Goal: Information Seeking & Learning: Learn about a topic

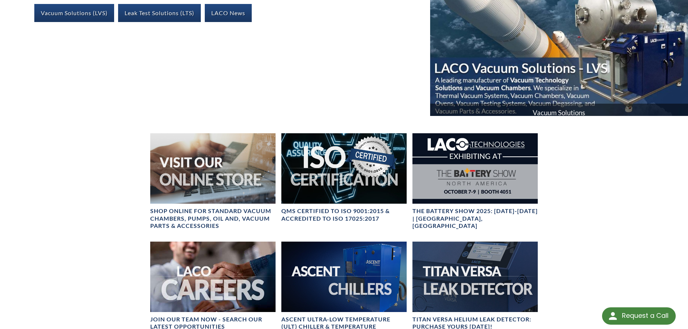
scroll to position [217, 0]
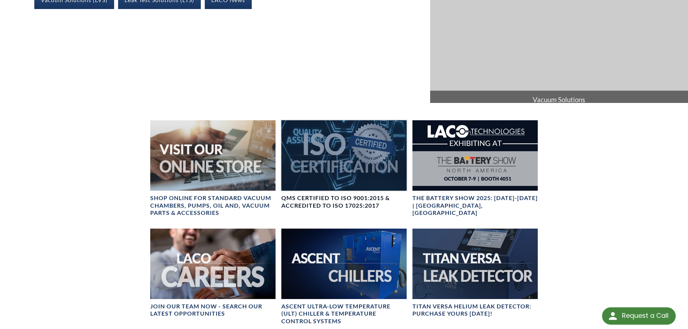
click at [334, 155] on div at bounding box center [343, 155] width 125 height 70
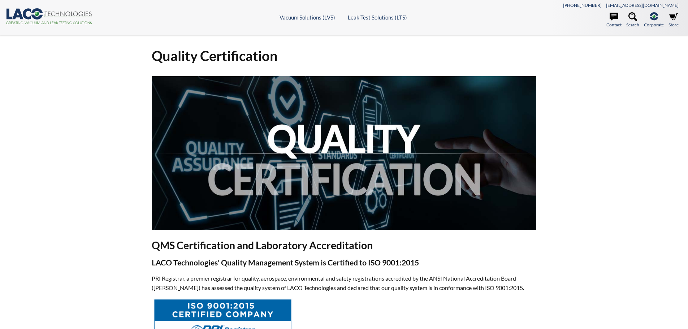
select select "Language Translate Widget"
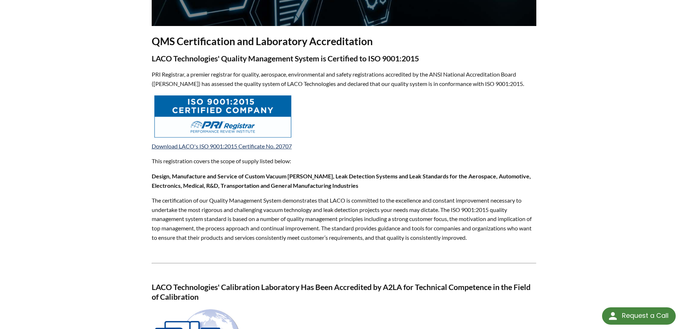
scroll to position [217, 0]
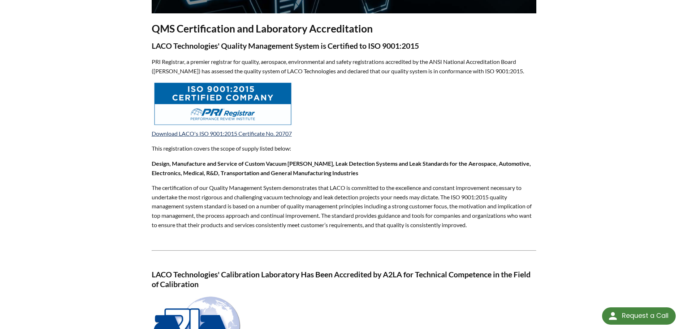
click at [233, 109] on img at bounding box center [223, 103] width 140 height 45
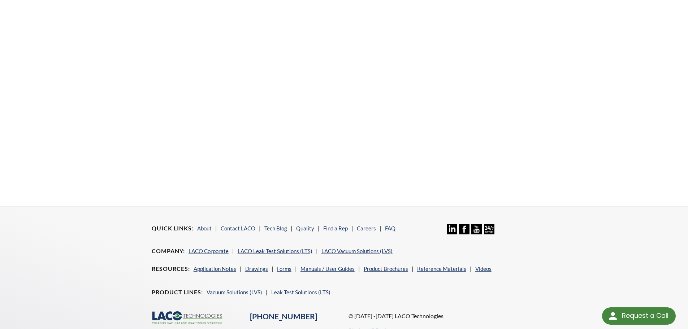
scroll to position [275, 0]
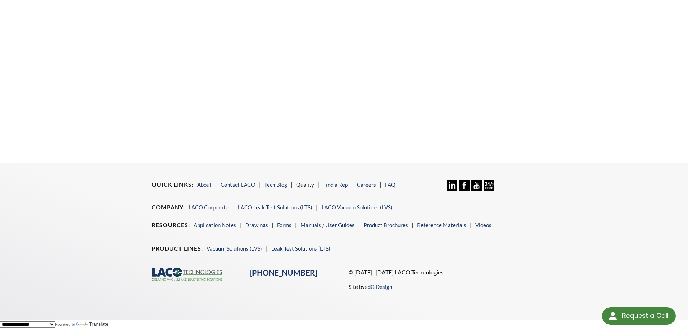
click at [302, 181] on link "Quality" at bounding box center [305, 184] width 18 height 6
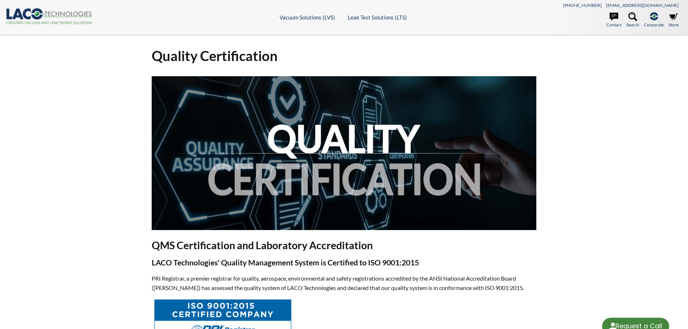
select select "Language Translate Widget"
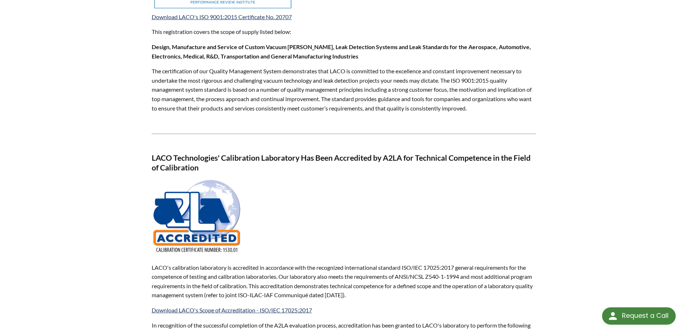
scroll to position [361, 0]
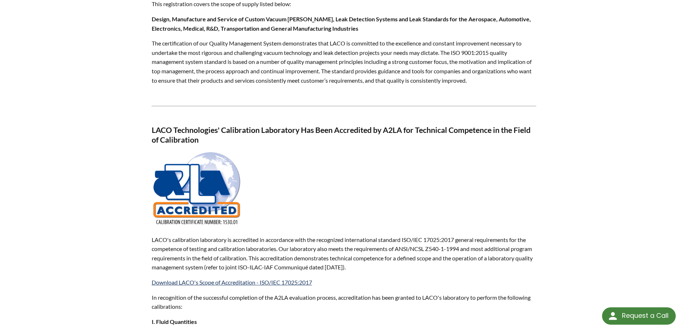
click at [168, 200] on img at bounding box center [197, 189] width 90 height 76
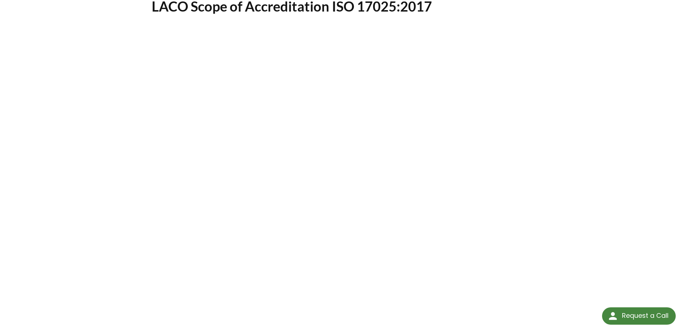
select select "Language Translate Widget"
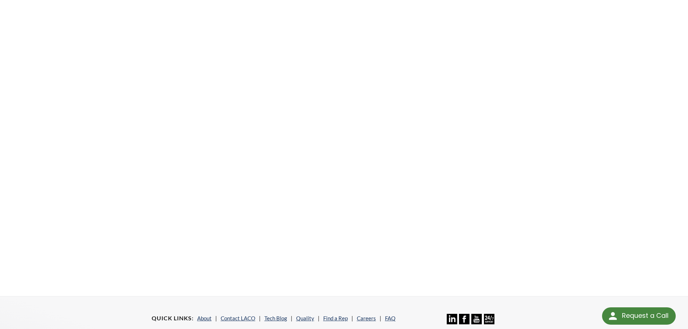
scroll to position [144, 0]
